Goal: Navigation & Orientation: Find specific page/section

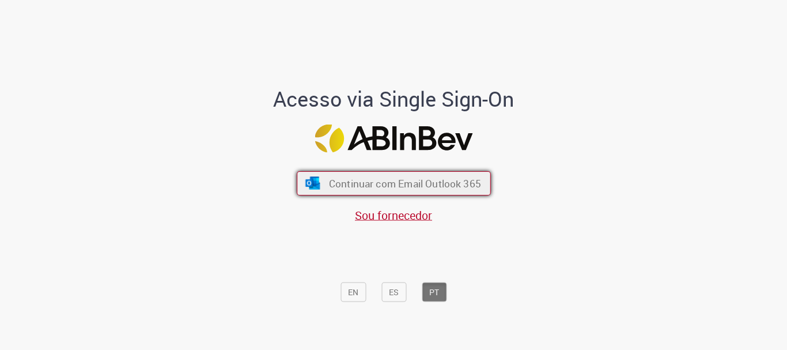
click at [400, 183] on span "Continuar com Email Outlook 365" at bounding box center [404, 183] width 152 height 13
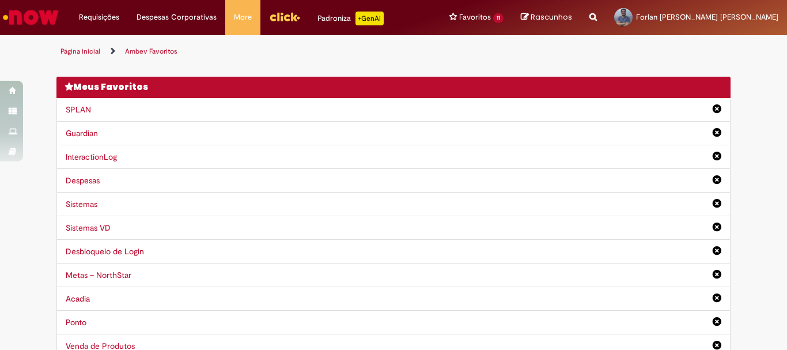
click at [73, 154] on link "InteractionLog" at bounding box center [91, 156] width 51 height 10
click at [81, 106] on link "SPLAN" at bounding box center [78, 109] width 25 height 10
